Goal: Navigation & Orientation: Find specific page/section

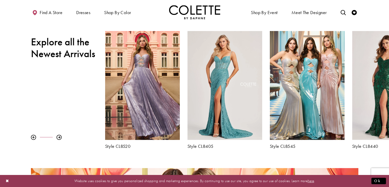
scroll to position [188, 0]
click at [60, 136] on div at bounding box center [58, 137] width 5 height 5
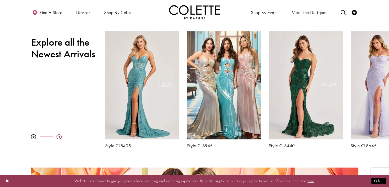
click at [60, 136] on div at bounding box center [58, 136] width 5 height 5
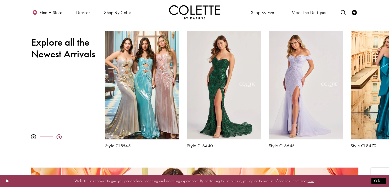
click at [60, 136] on div at bounding box center [58, 136] width 5 height 5
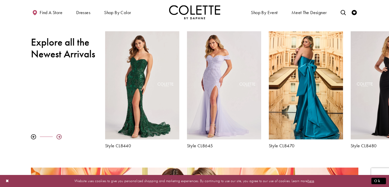
click at [60, 136] on div at bounding box center [58, 136] width 5 height 5
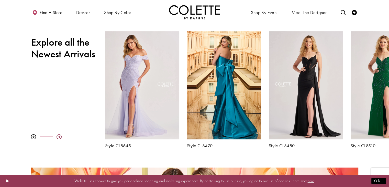
click at [60, 136] on div at bounding box center [58, 136] width 5 height 5
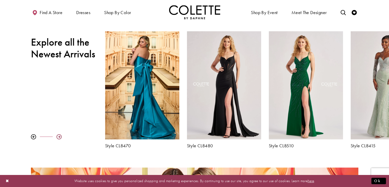
click at [60, 136] on div at bounding box center [58, 136] width 5 height 5
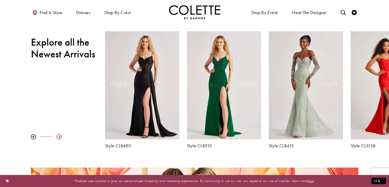
click at [60, 135] on div at bounding box center [58, 136] width 5 height 5
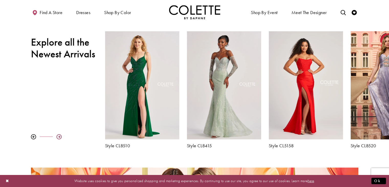
click at [60, 135] on div at bounding box center [58, 136] width 5 height 5
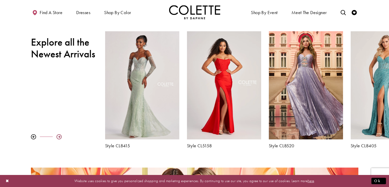
click at [60, 135] on div at bounding box center [58, 136] width 5 height 5
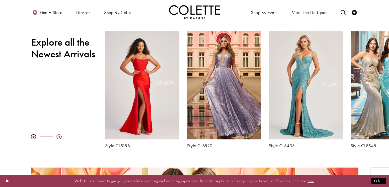
click at [60, 135] on div at bounding box center [58, 136] width 5 height 5
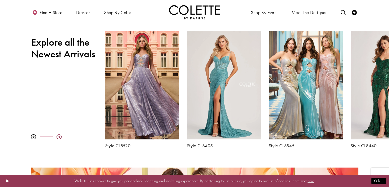
click at [60, 135] on div at bounding box center [58, 136] width 5 height 5
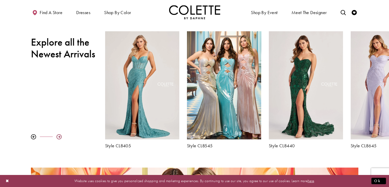
click at [60, 135] on div at bounding box center [58, 136] width 5 height 5
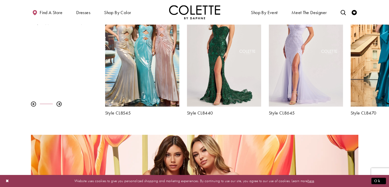
scroll to position [235, 0]
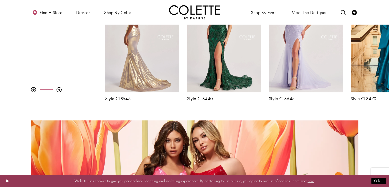
click at [153, 66] on div "Visit Colette by Daphne Style No. CL8545 Page" at bounding box center [142, 38] width 74 height 108
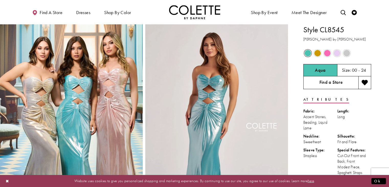
click at [331, 83] on link "Find a Store" at bounding box center [330, 82] width 55 height 13
